Goal: Task Accomplishment & Management: Use online tool/utility

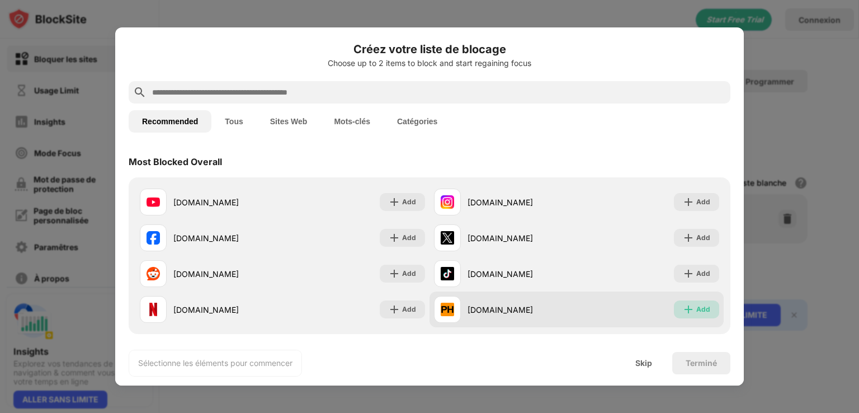
click at [696, 309] on div "Add" at bounding box center [703, 309] width 14 height 11
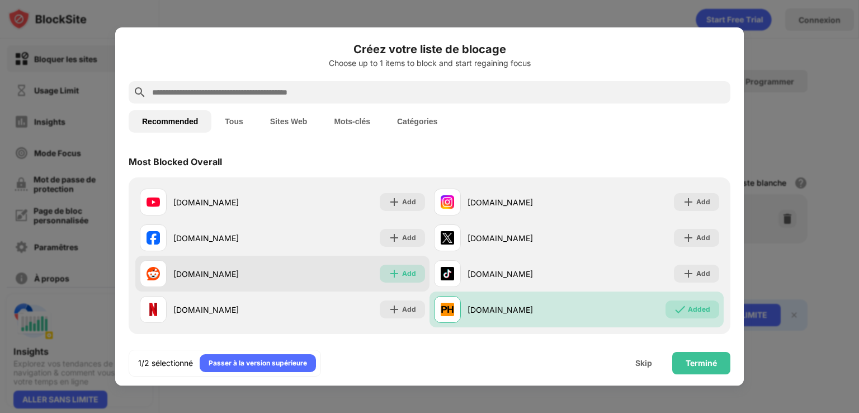
click at [389, 271] on img at bounding box center [394, 273] width 11 height 11
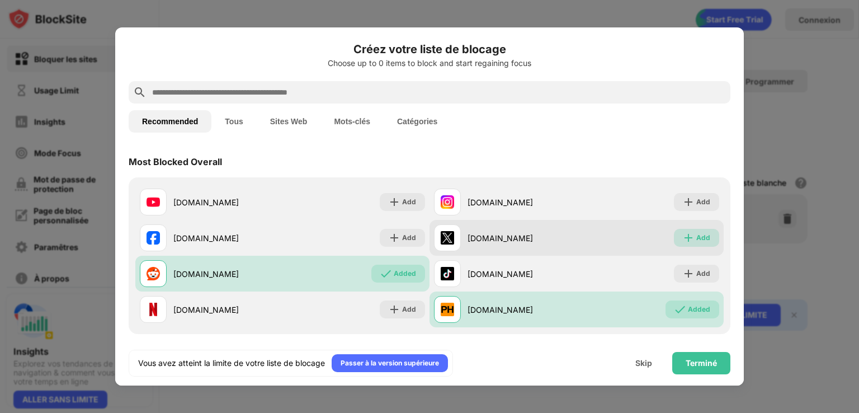
click at [696, 239] on div "Add" at bounding box center [703, 237] width 14 height 11
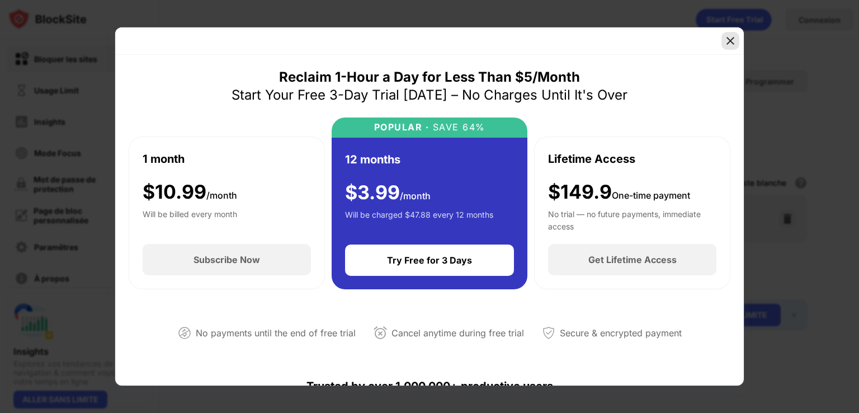
click at [729, 44] on img at bounding box center [729, 40] width 11 height 11
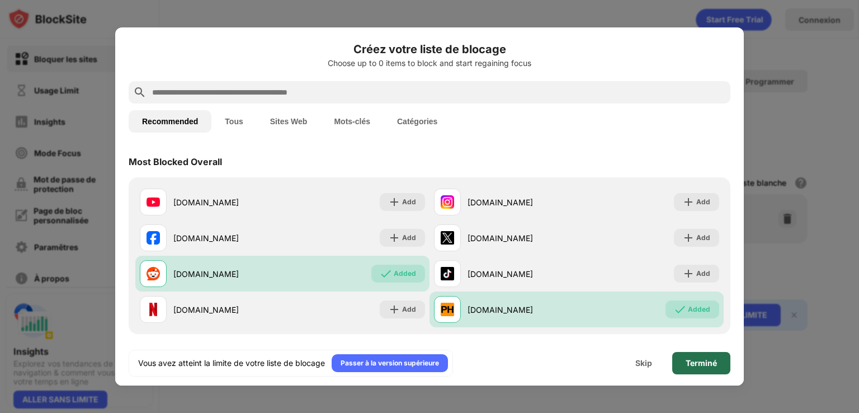
click at [701, 362] on div "Terminé" at bounding box center [700, 362] width 31 height 9
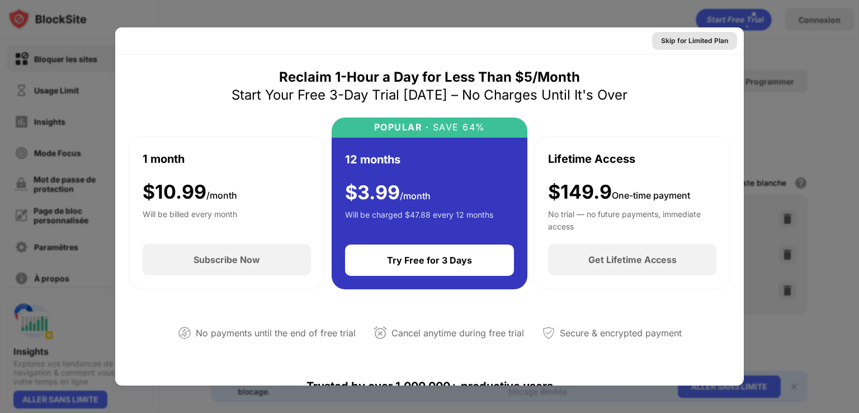
click at [682, 39] on div "Skip for Limited Plan" at bounding box center [694, 40] width 67 height 11
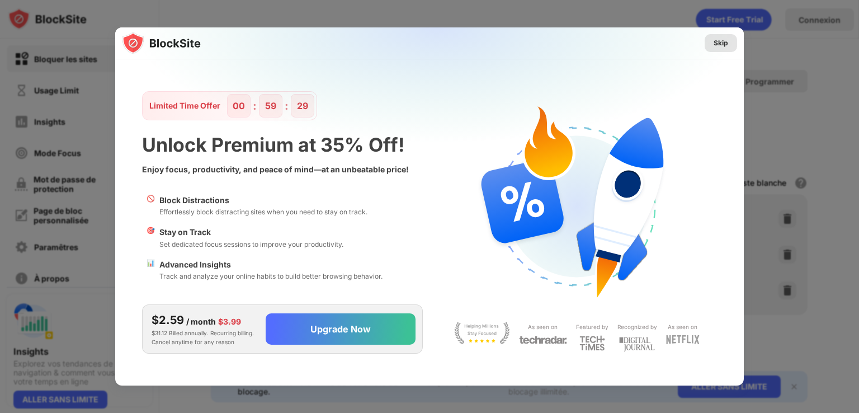
click at [718, 39] on div "Skip" at bounding box center [720, 42] width 15 height 11
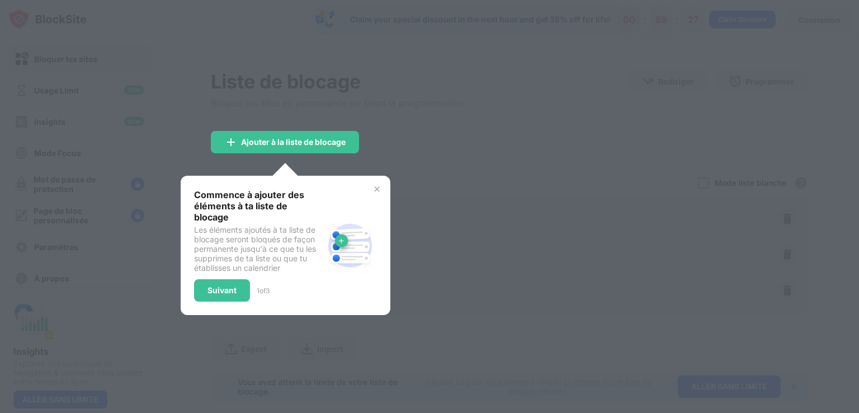
click at [386, 148] on div at bounding box center [429, 206] width 859 height 413
click at [376, 190] on img at bounding box center [376, 188] width 9 height 9
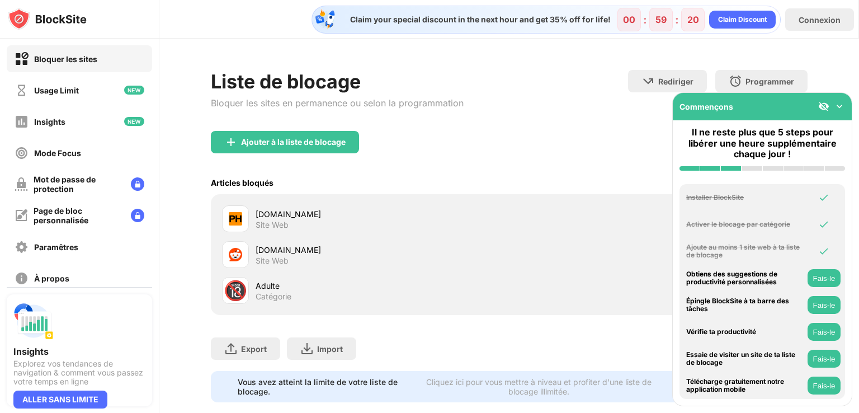
click at [839, 108] on img at bounding box center [839, 106] width 11 height 11
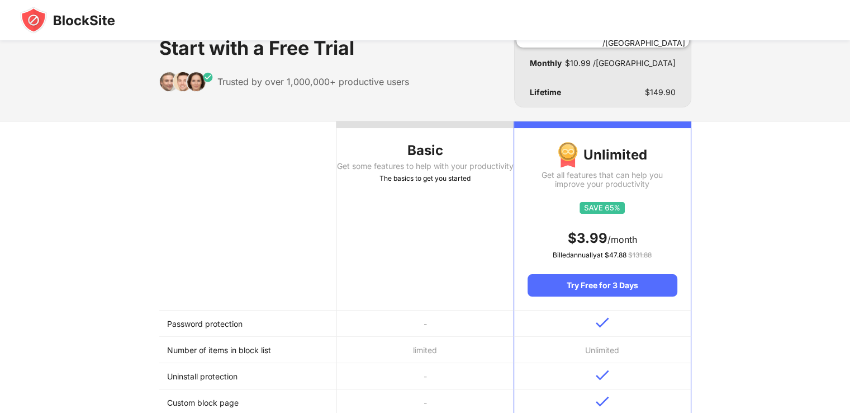
scroll to position [56, 0]
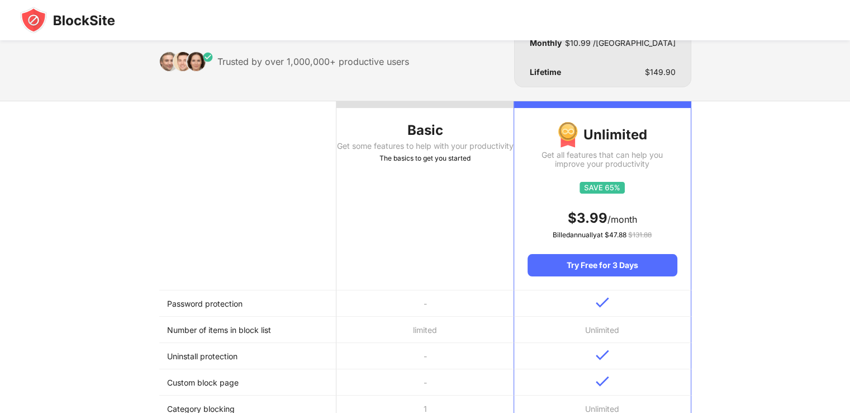
click at [43, 16] on img at bounding box center [67, 20] width 95 height 27
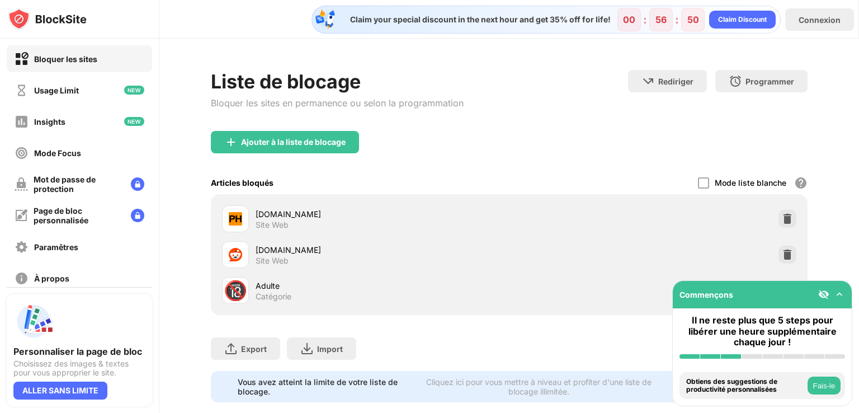
scroll to position [29, 0]
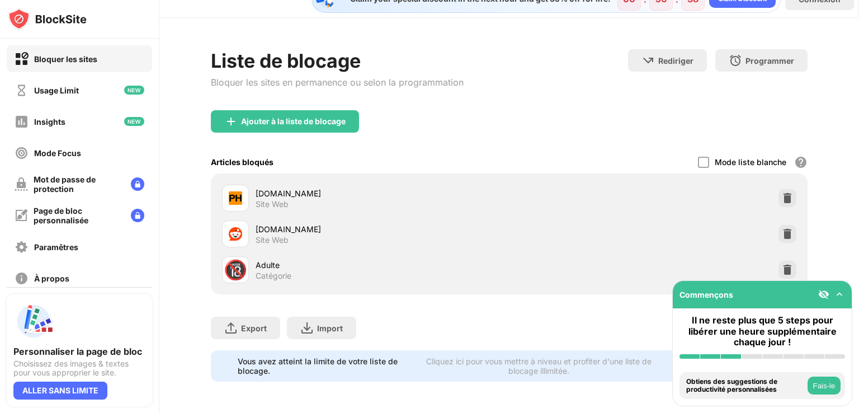
click at [827, 290] on img at bounding box center [823, 293] width 11 height 11
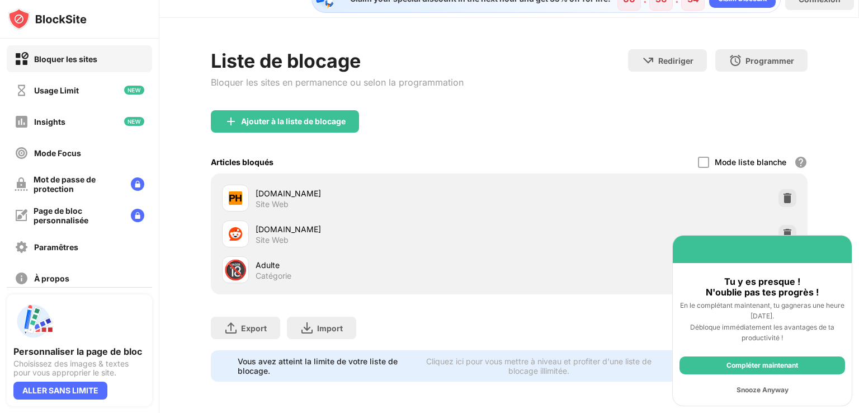
click at [782, 370] on div "Compléter maintenant" at bounding box center [761, 365] width 165 height 18
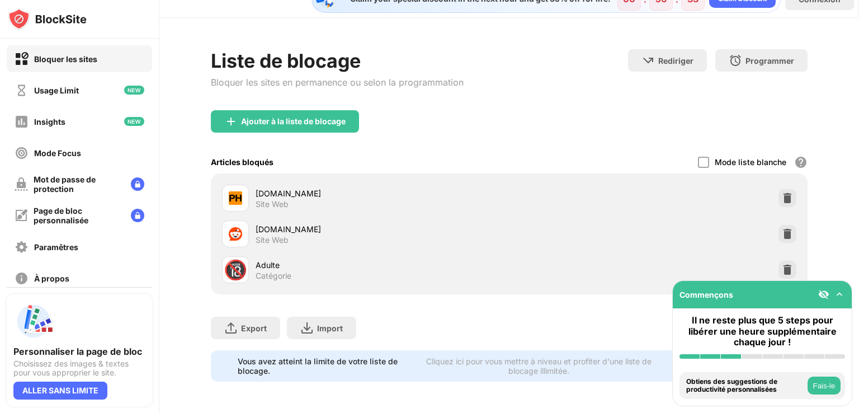
click at [816, 285] on div "Commençons" at bounding box center [762, 294] width 179 height 27
click at [823, 295] on img at bounding box center [823, 293] width 11 height 11
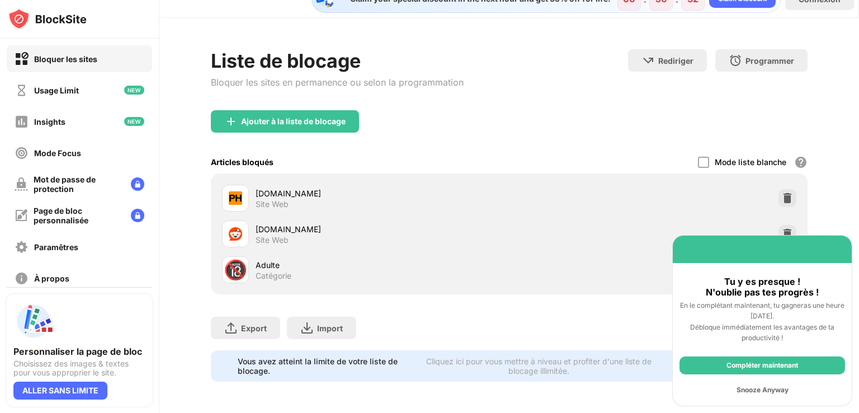
click at [761, 390] on div "Snooze Anyway" at bounding box center [761, 390] width 165 height 18
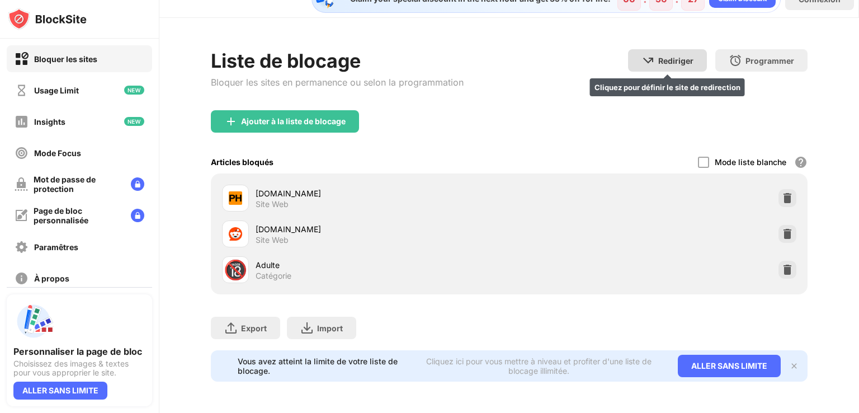
click at [694, 56] on div "Rediriger Cliquez pour définir le site de redirection" at bounding box center [667, 60] width 79 height 22
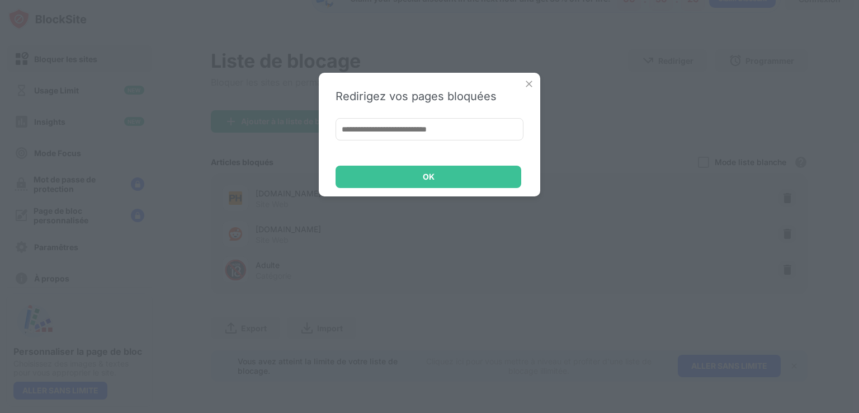
click at [707, 87] on div "Redirigez vos pages bloquées OK" at bounding box center [429, 206] width 859 height 413
click at [521, 84] on div "Redirigez vos pages bloquées OK" at bounding box center [429, 135] width 221 height 124
click at [533, 84] on img at bounding box center [528, 83] width 11 height 11
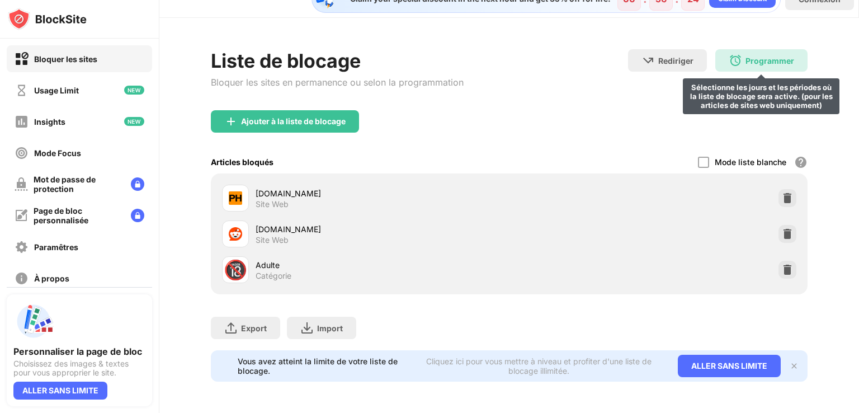
click at [731, 54] on img at bounding box center [734, 60] width 13 height 13
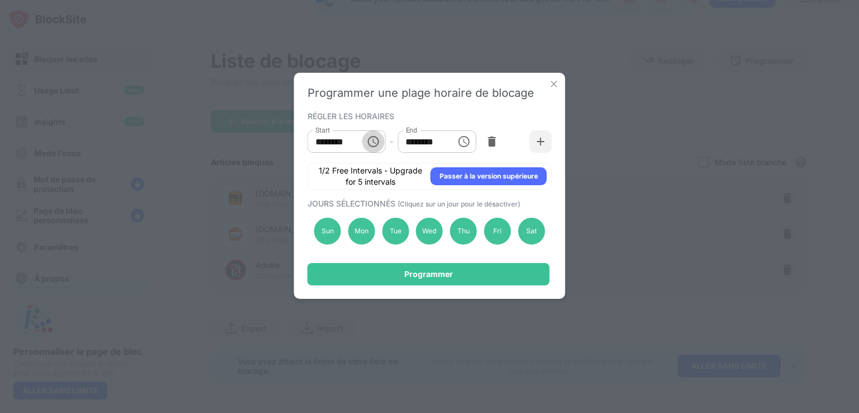
click at [365, 140] on button "Choose time, selected time is 10:00 AM" at bounding box center [373, 141] width 22 height 22
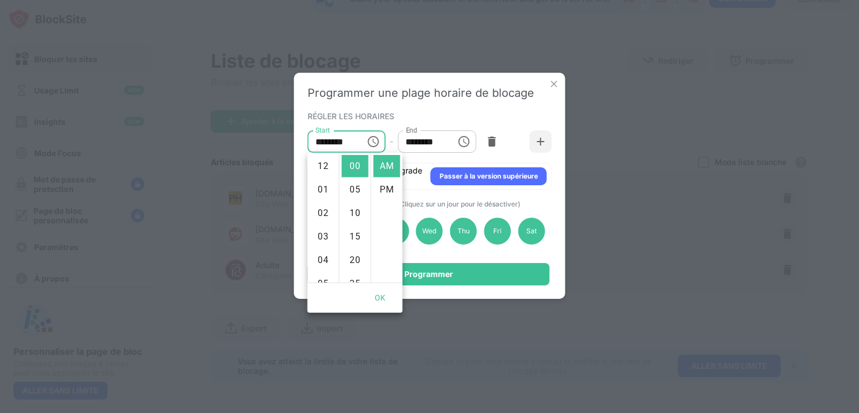
scroll to position [235, 0]
click at [494, 121] on div "RÉGLER LES HORAIRES Start ******** Start - End ******** End 1/2 Free Intervals …" at bounding box center [429, 148] width 244 height 81
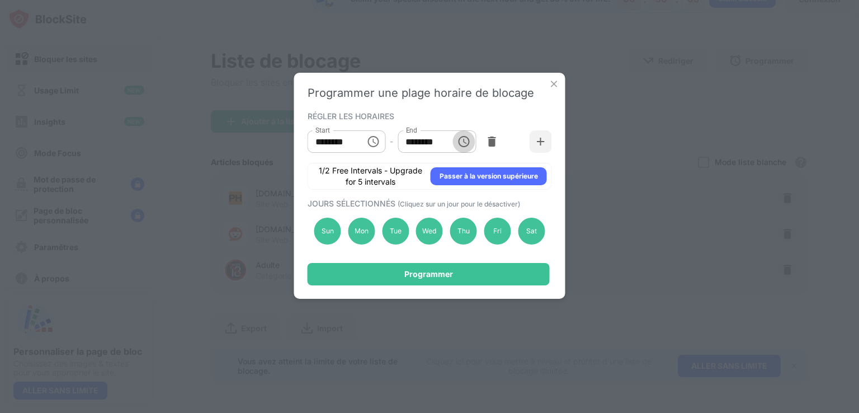
click at [458, 141] on icon "Choose time, selected time is 1:00 PM" at bounding box center [463, 141] width 11 height 11
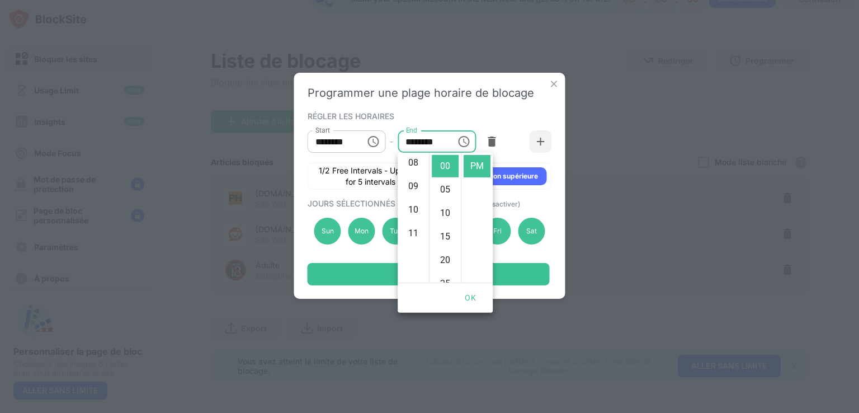
scroll to position [258, 0]
click at [418, 164] on li "11" at bounding box center [413, 166] width 27 height 22
drag, startPoint x: 469, startPoint y: 168, endPoint x: 473, endPoint y: 176, distance: 8.3
click at [472, 174] on li "PM" at bounding box center [476, 166] width 27 height 22
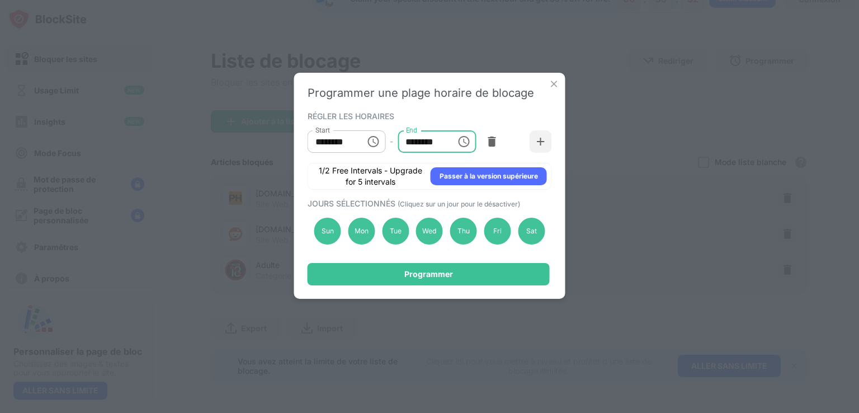
click at [442, 147] on input "********" at bounding box center [422, 141] width 50 height 22
click at [464, 141] on icon "Choose time, selected time is 11:00 PM" at bounding box center [464, 141] width 3 height 5
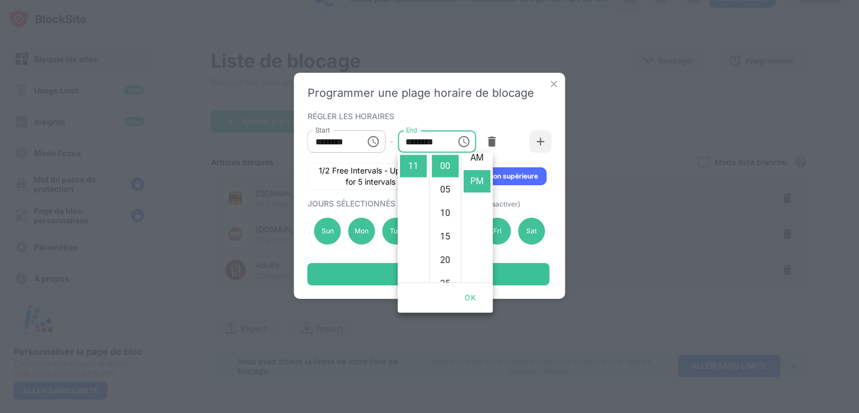
scroll to position [0, 0]
click at [474, 176] on li "AM" at bounding box center [476, 166] width 27 height 22
type input "********"
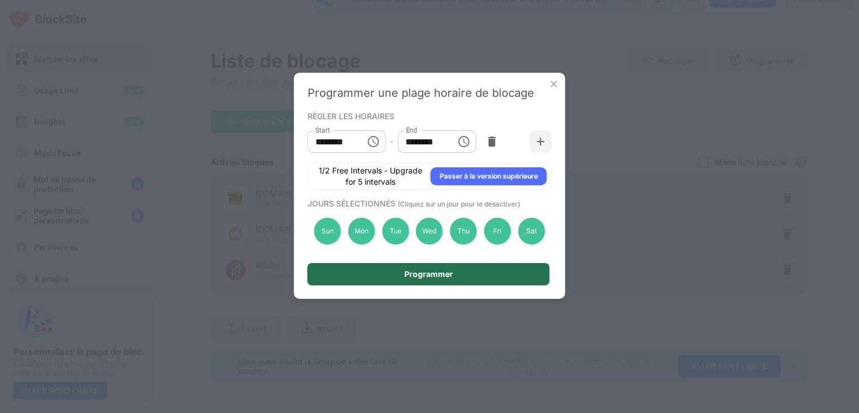
click at [443, 276] on div "Programmer" at bounding box center [428, 273] width 49 height 9
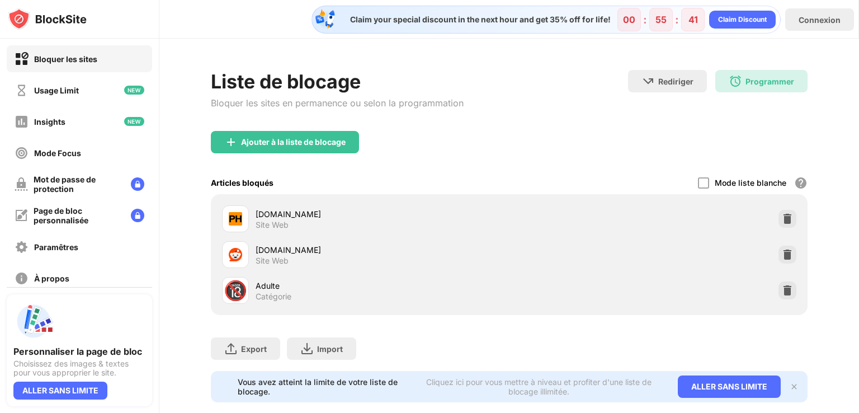
scroll to position [29, 0]
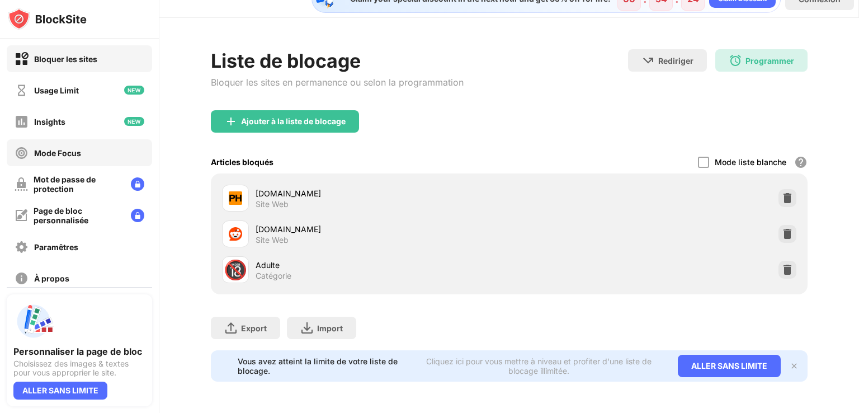
click at [66, 152] on div "Mode Focus" at bounding box center [57, 153] width 47 height 10
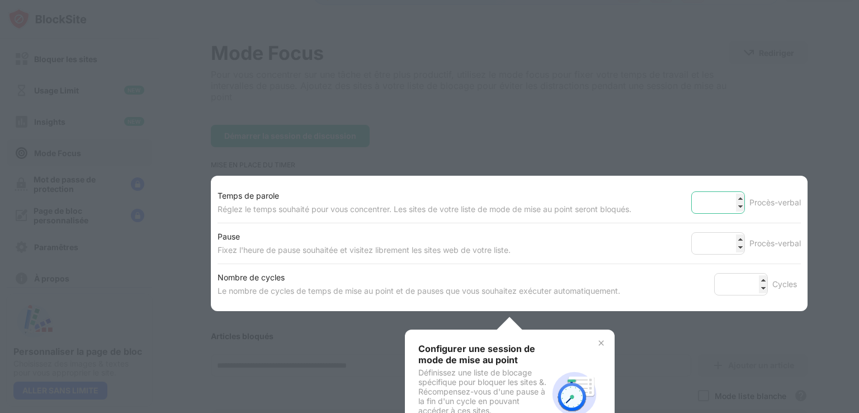
click at [731, 197] on input "**" at bounding box center [718, 202] width 54 height 22
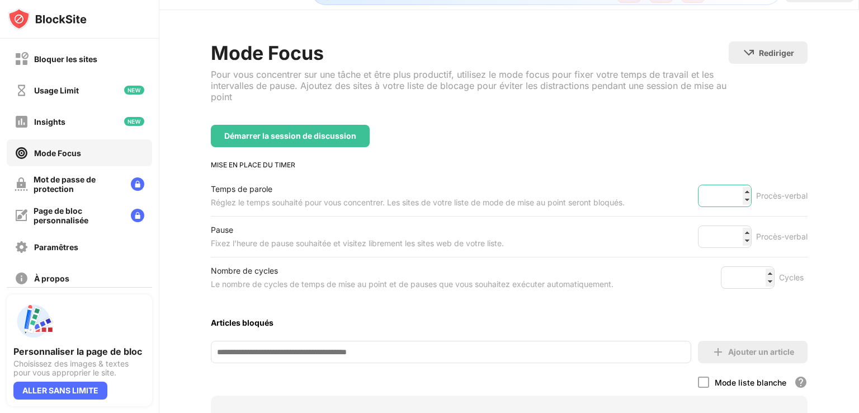
drag, startPoint x: 721, startPoint y: 198, endPoint x: 614, endPoint y: 198, distance: 106.2
click at [614, 198] on div "Temps de parole Réglez le temps souhaité pour vous concentrer. Les sites de vot…" at bounding box center [509, 196] width 596 height 40
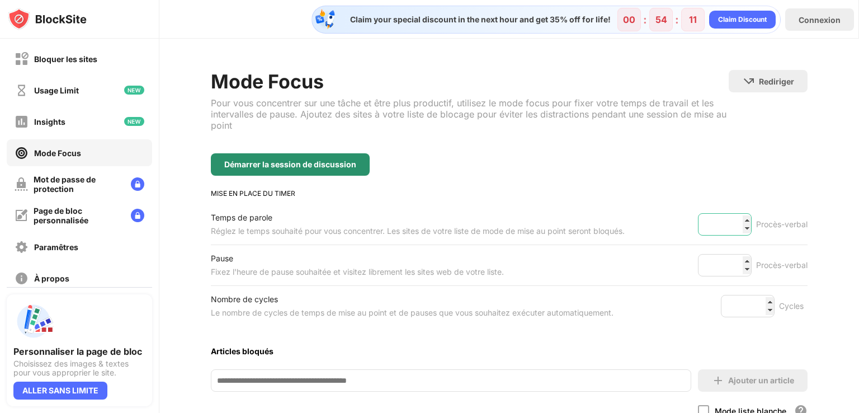
type input "***"
click at [339, 168] on div "Démarrer la session de discussion" at bounding box center [290, 164] width 159 height 22
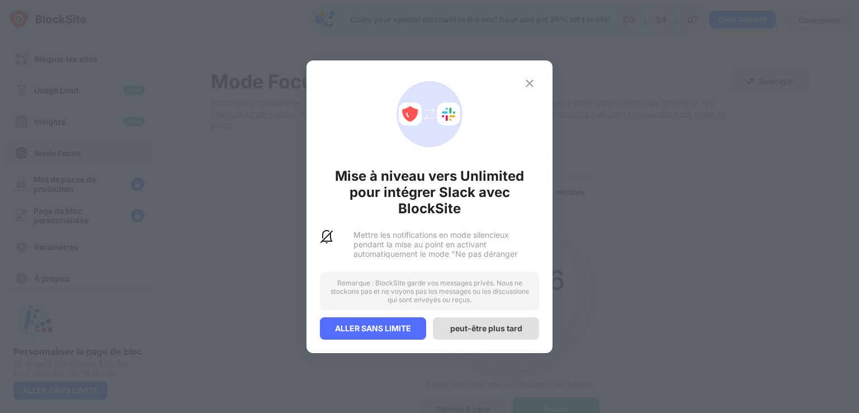
click at [506, 322] on div "peut-être plus tard" at bounding box center [486, 328] width 106 height 22
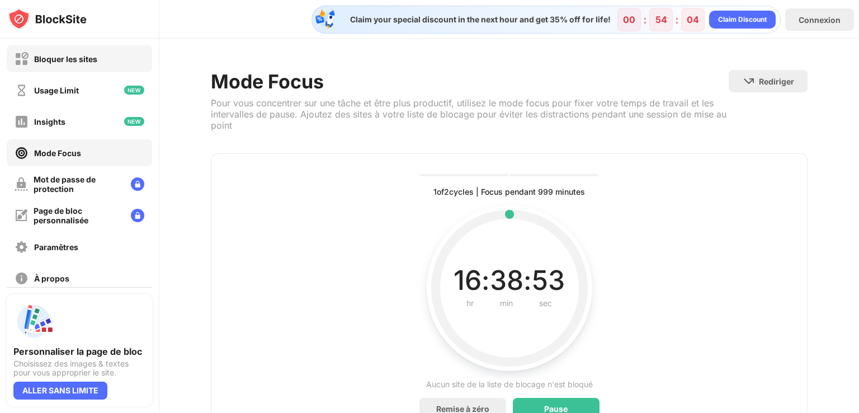
click at [88, 56] on div "Bloquer les sites" at bounding box center [65, 59] width 63 height 10
